Goal: Task Accomplishment & Management: Manage account settings

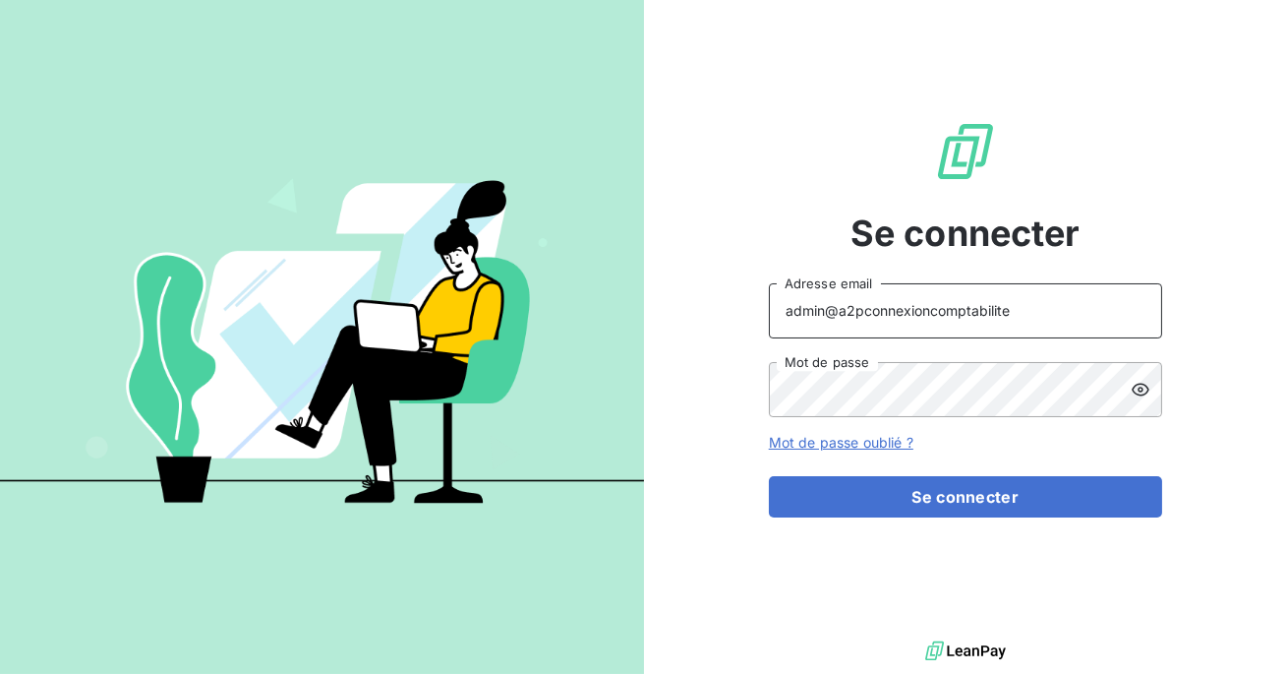
click at [1006, 312] on input "admin@a2pconnexioncomptabilite" at bounding box center [965, 310] width 393 height 55
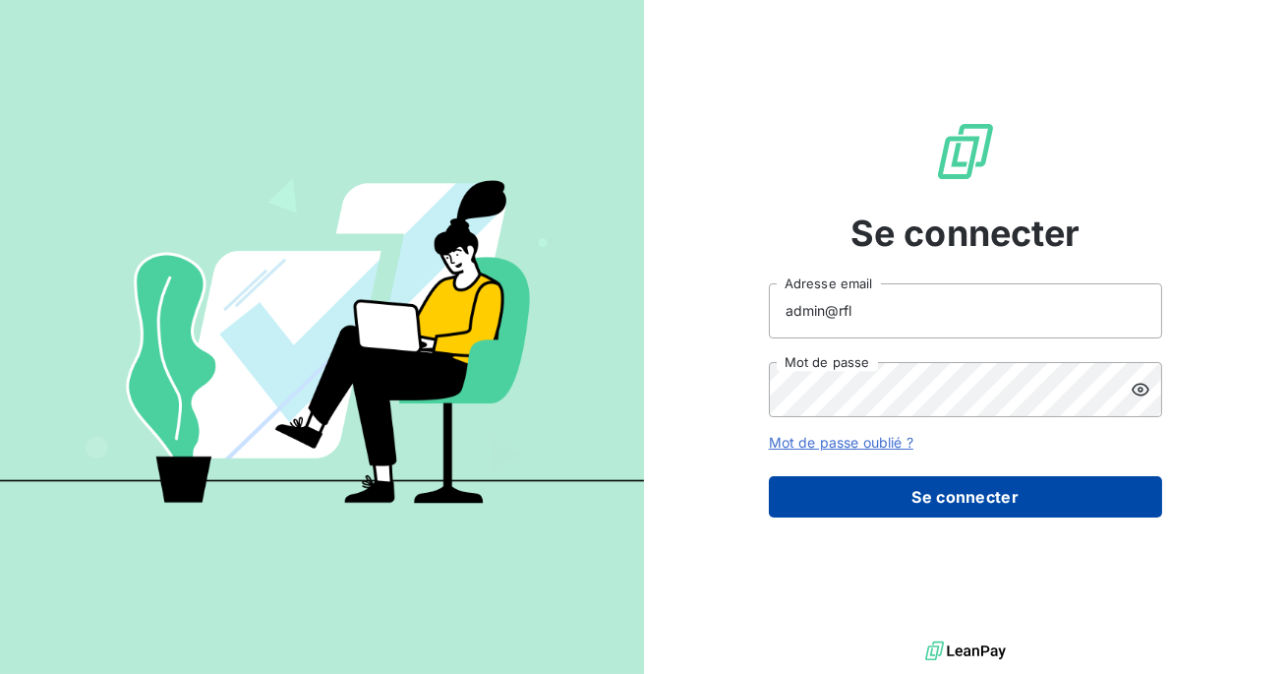
type input "admin@rfl"
click at [951, 480] on button "Se connecter" at bounding box center [965, 496] width 393 height 41
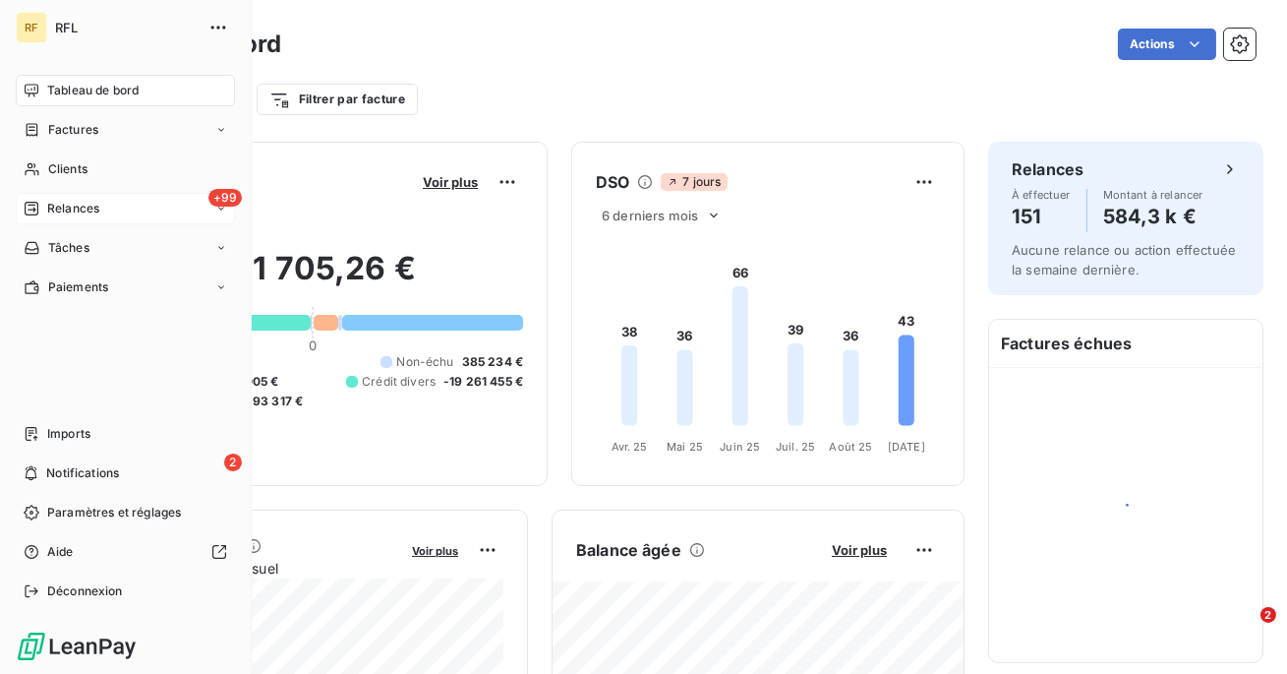
click at [31, 212] on icon at bounding box center [32, 209] width 16 height 16
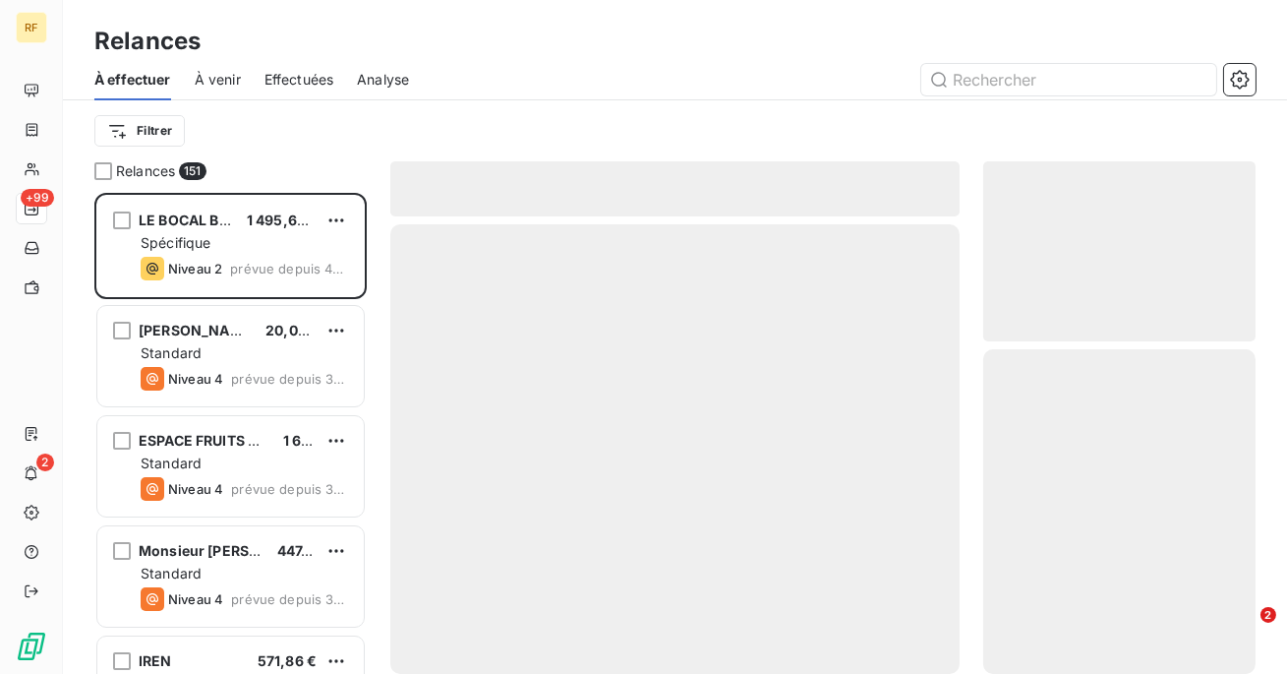
scroll to position [481, 272]
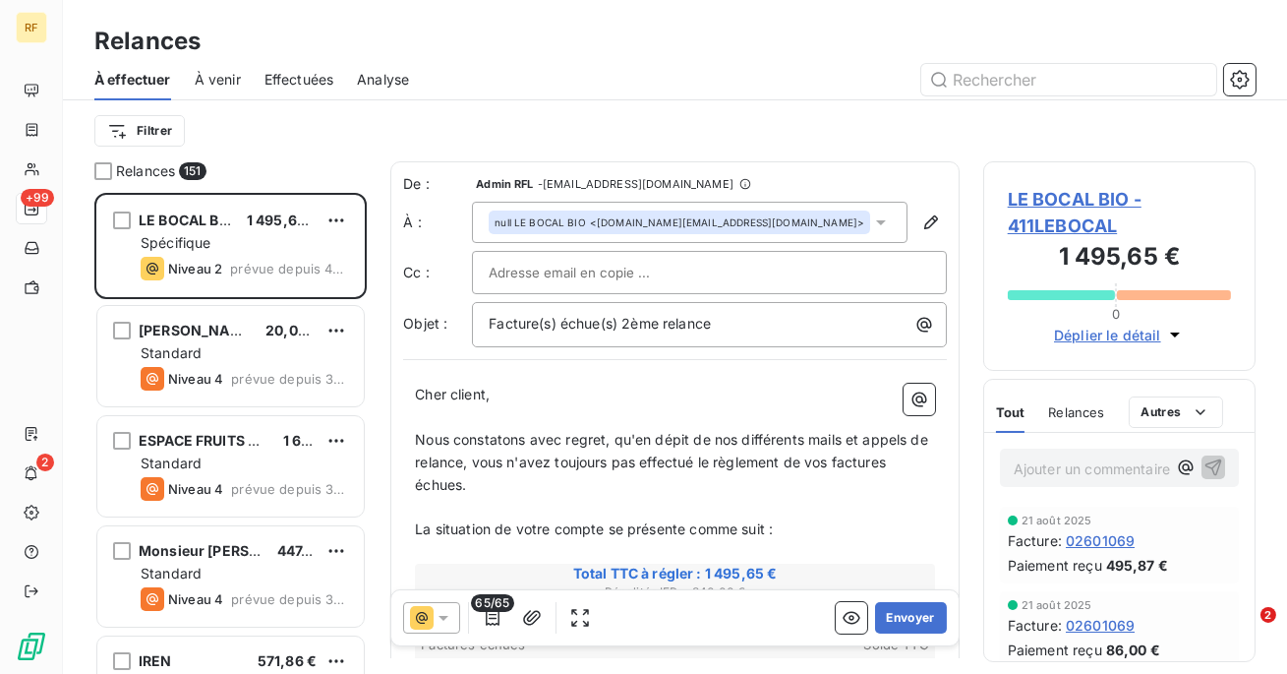
click at [317, 71] on span "Effectuées" at bounding box center [300, 80] width 70 height 20
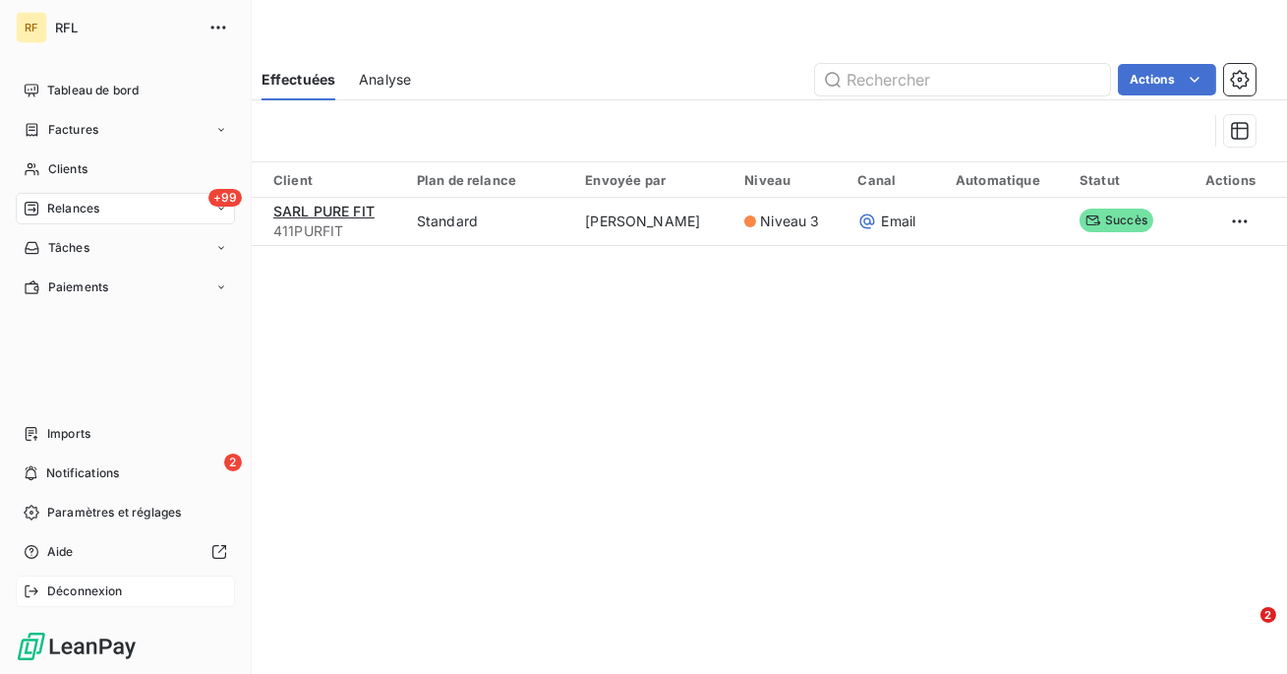
click at [44, 581] on div "Déconnexion" at bounding box center [125, 590] width 219 height 31
